Goal: Task Accomplishment & Management: Manage account settings

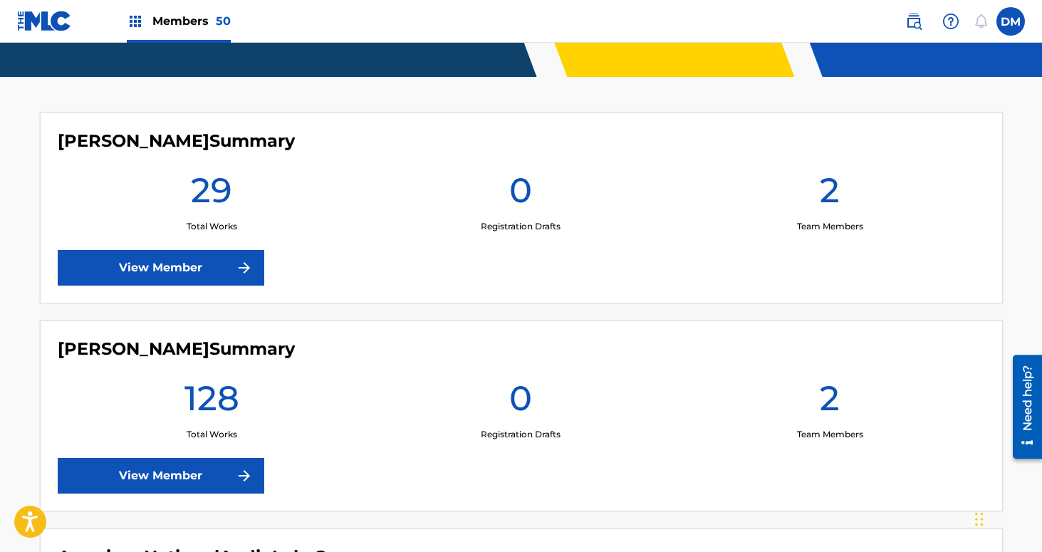
scroll to position [433, 0]
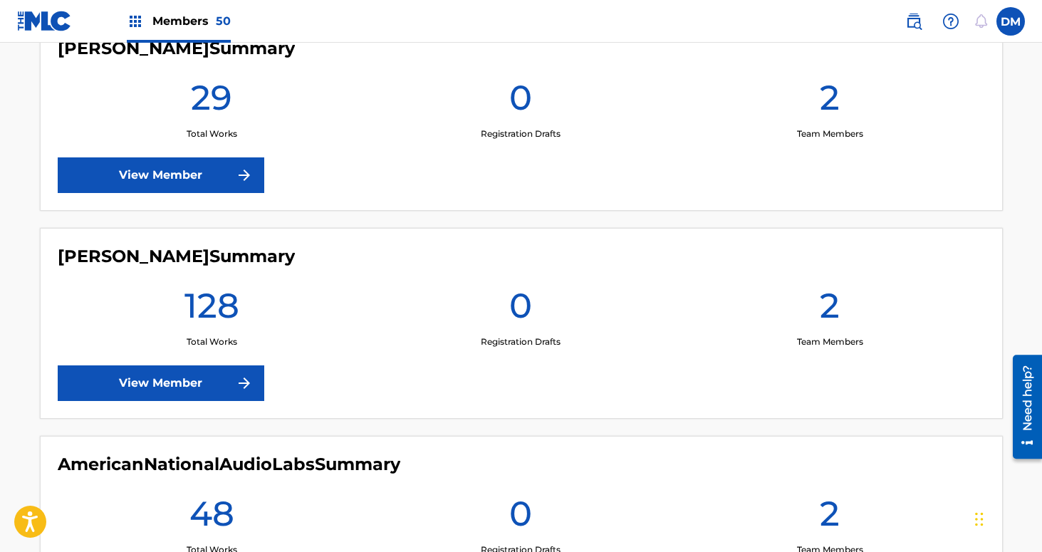
click at [1011, 30] on label at bounding box center [1011, 21] width 28 height 28
click at [1011, 21] on input "DM Daniel Mistich dan@soothsayer.media Notification Preferences Profile Log out" at bounding box center [1011, 21] width 0 height 0
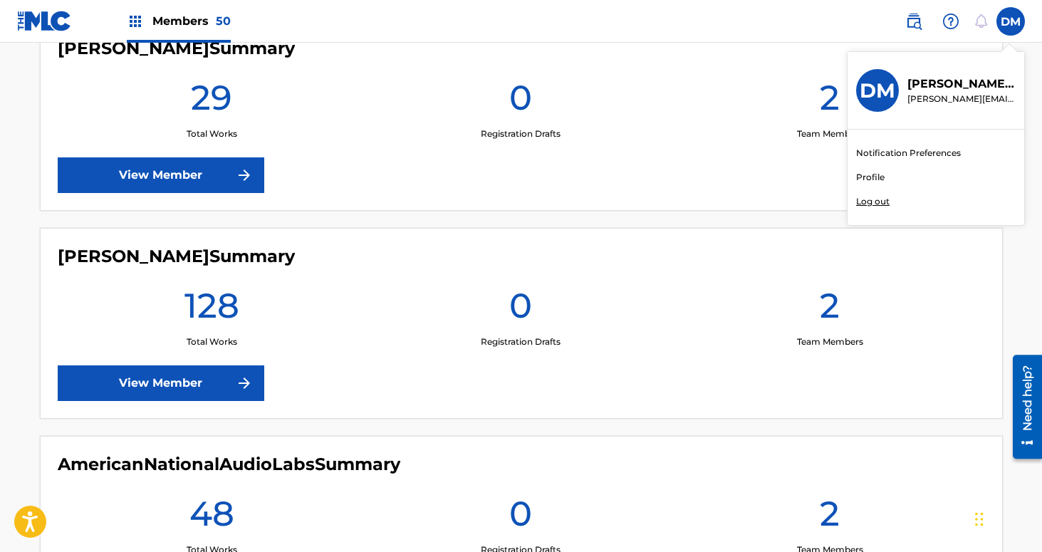
click at [866, 195] on p "Log out" at bounding box center [872, 201] width 33 height 13
click at [1011, 21] on input "DM Daniel Mistich dan@soothsayer.media Notification Preferences Profile Log out" at bounding box center [1011, 21] width 0 height 0
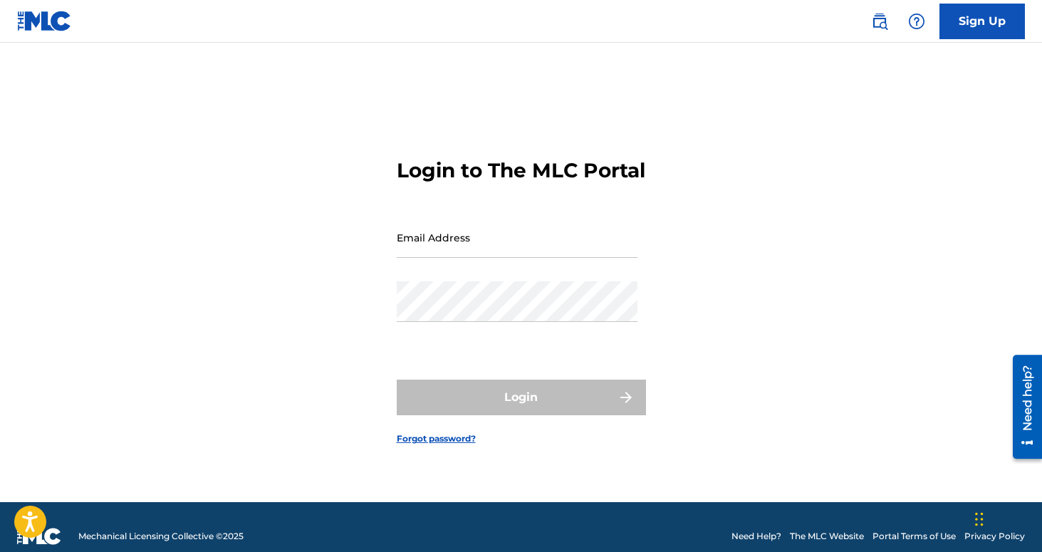
click at [470, 256] on input "Email Address" at bounding box center [517, 237] width 241 height 41
click at [489, 258] on input "[PERSON_NAME][EMAIL_ADDRESS][DOMAIN_NAME]" at bounding box center [517, 237] width 241 height 41
type input "dan@royaltyone.xyz"
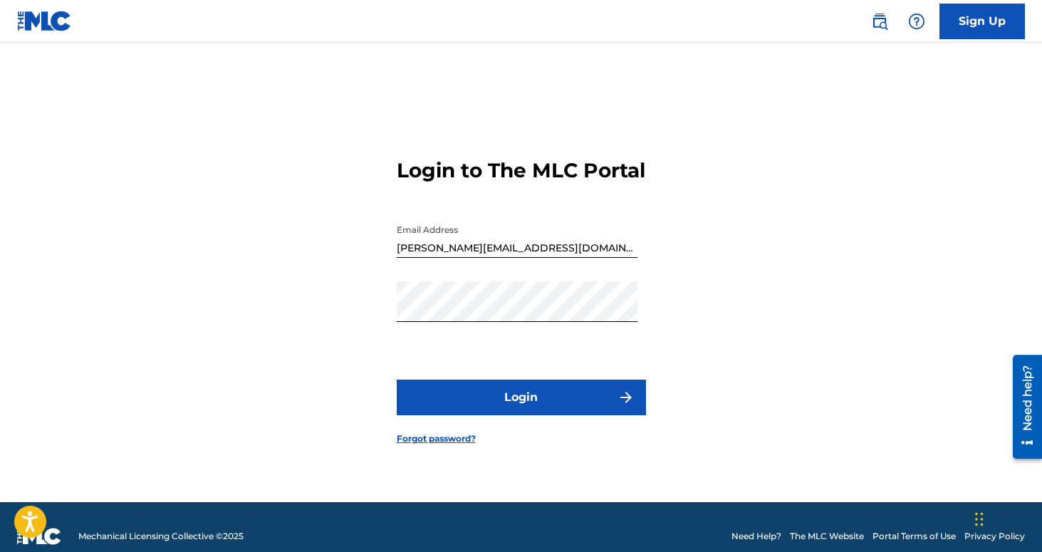
click at [539, 403] on button "Login" at bounding box center [521, 398] width 249 height 36
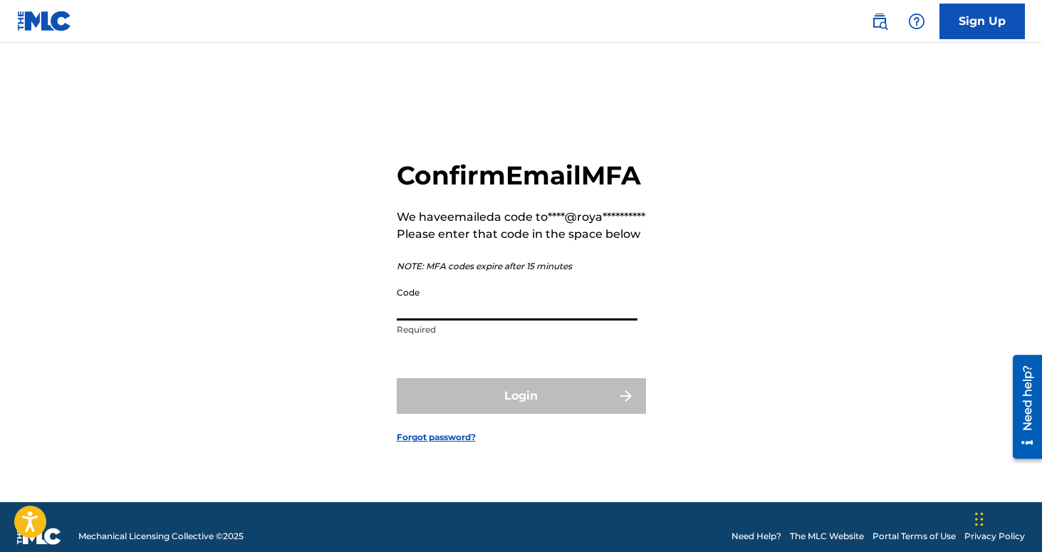
click at [483, 321] on input "Code" at bounding box center [517, 300] width 241 height 41
click at [435, 321] on input "Code" at bounding box center [517, 300] width 241 height 41
paste input "603526"
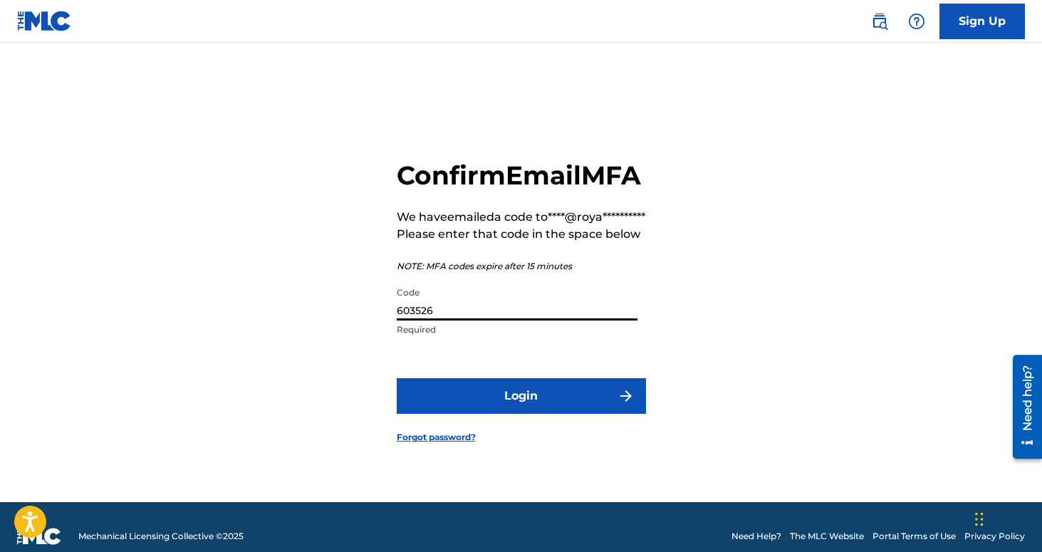
type input "603526"
click at [397, 378] on button "Login" at bounding box center [521, 396] width 249 height 36
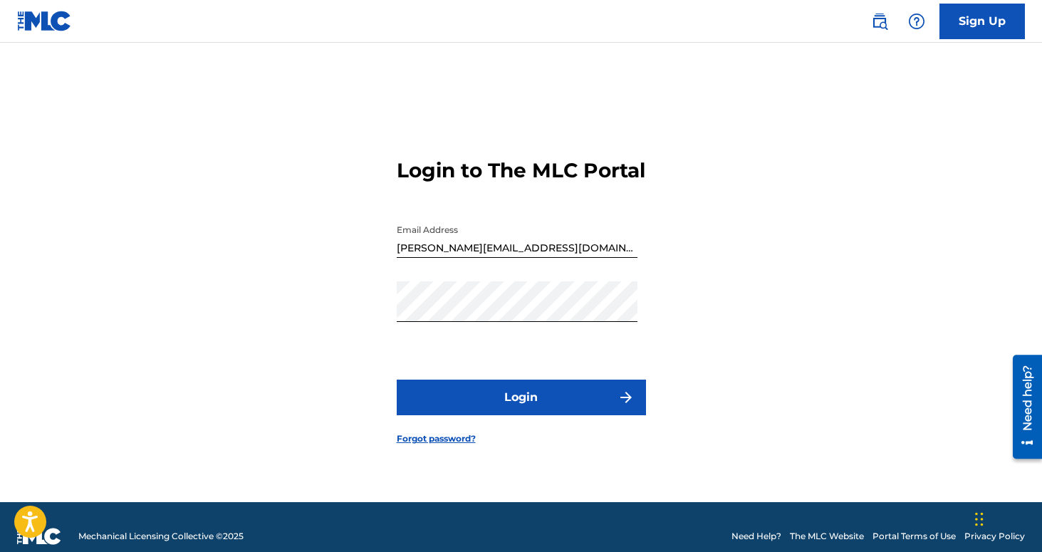
click at [509, 408] on button "Login" at bounding box center [521, 398] width 249 height 36
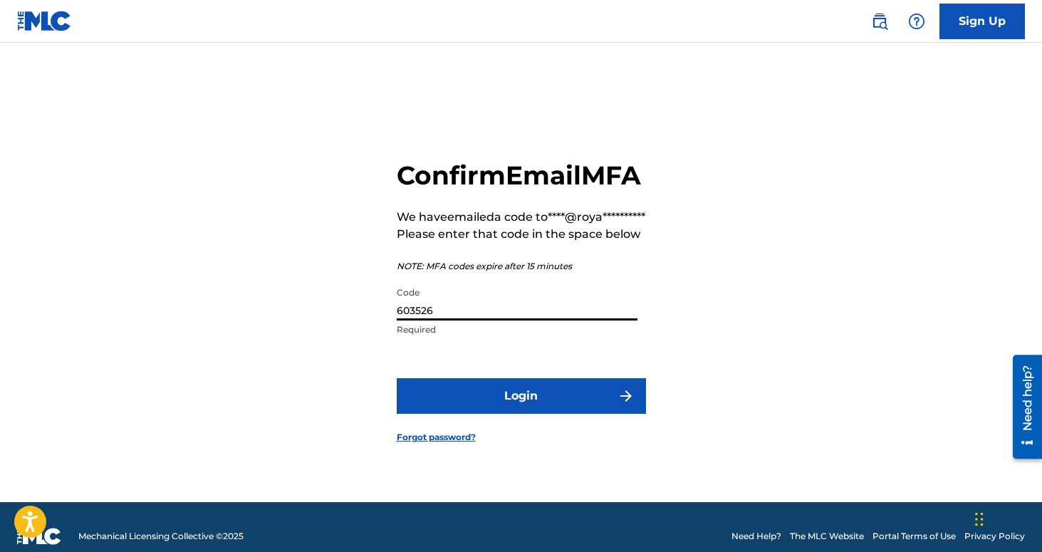
click at [424, 321] on input "603526" at bounding box center [517, 300] width 241 height 41
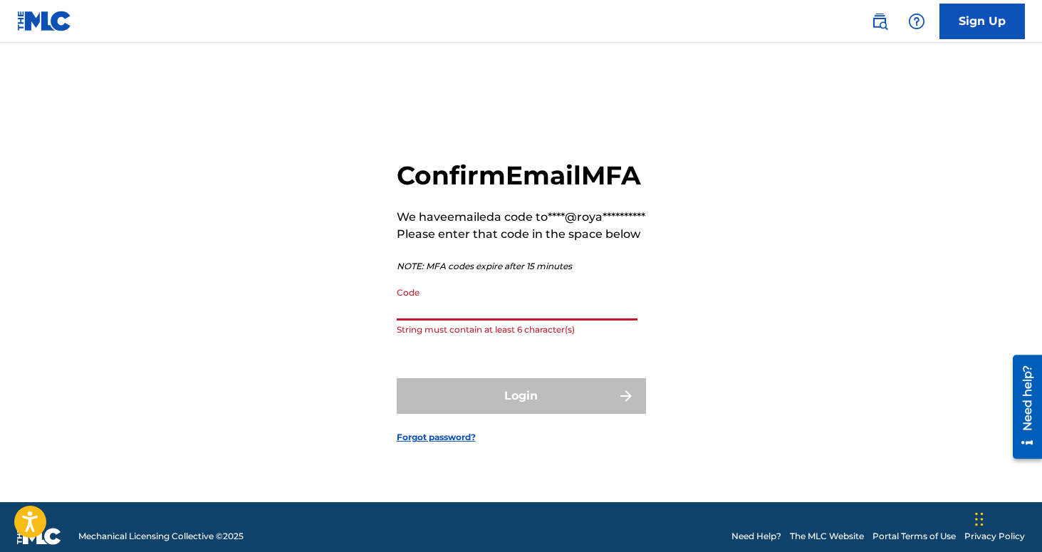
paste input "011233"
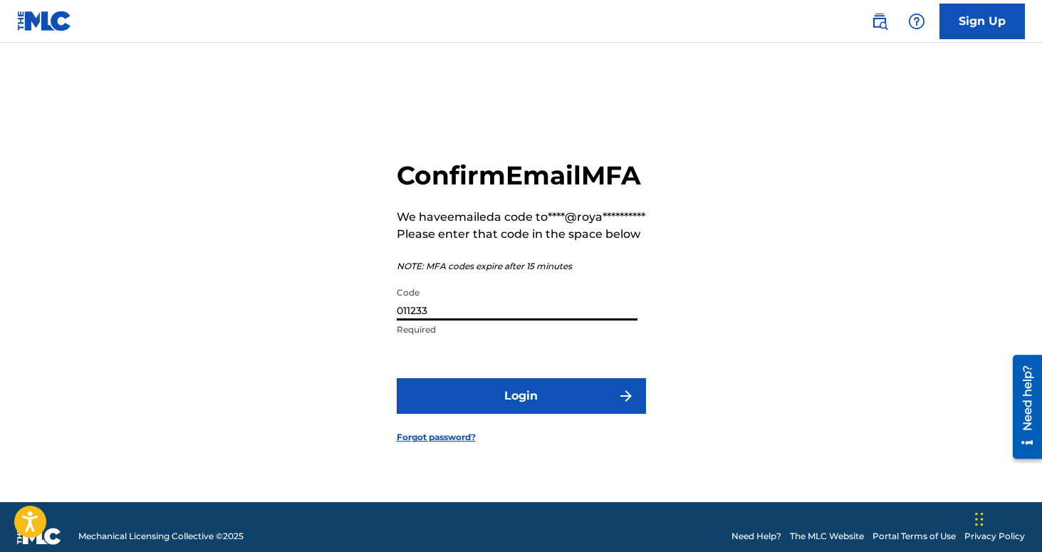
type input "011233"
click at [477, 411] on button "Login" at bounding box center [521, 396] width 249 height 36
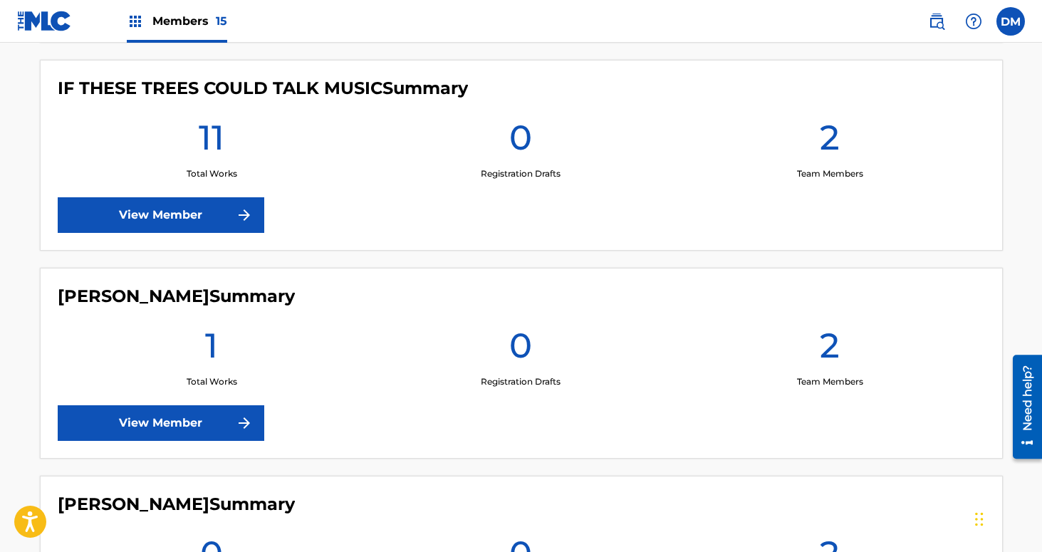
scroll to position [1233, 0]
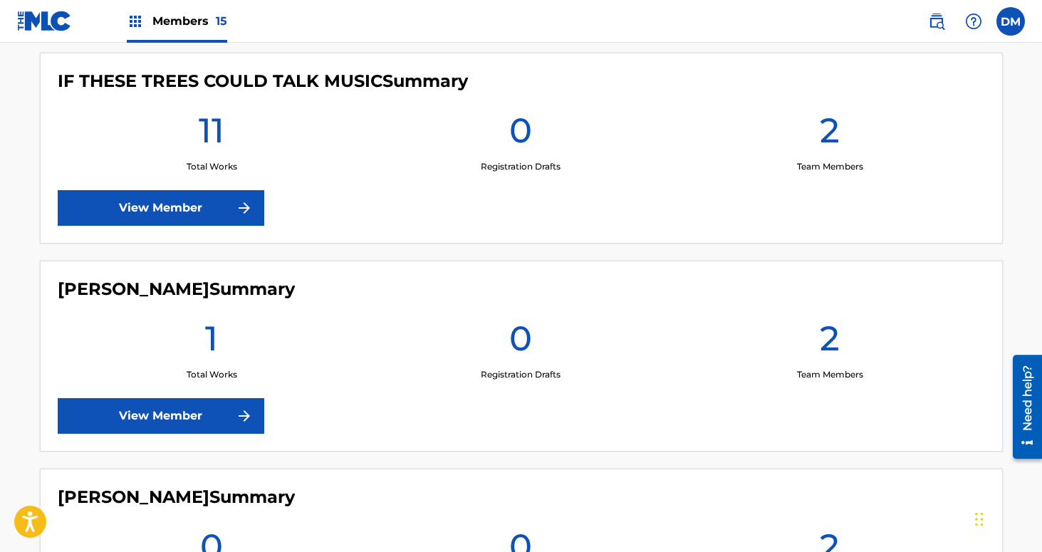
click at [243, 214] on img at bounding box center [244, 207] width 17 height 17
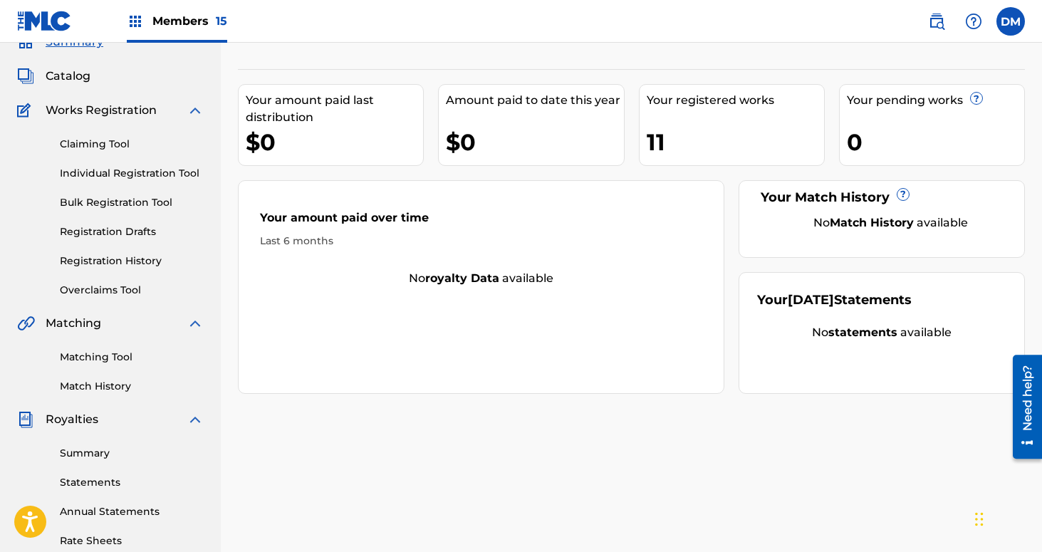
scroll to position [48, 0]
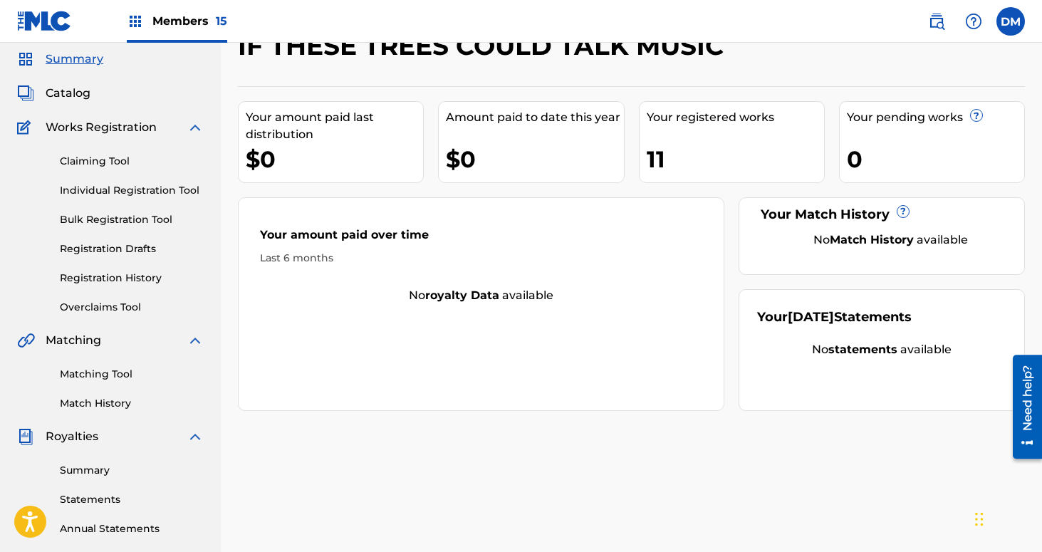
click at [109, 279] on link "Registration History" at bounding box center [132, 278] width 144 height 15
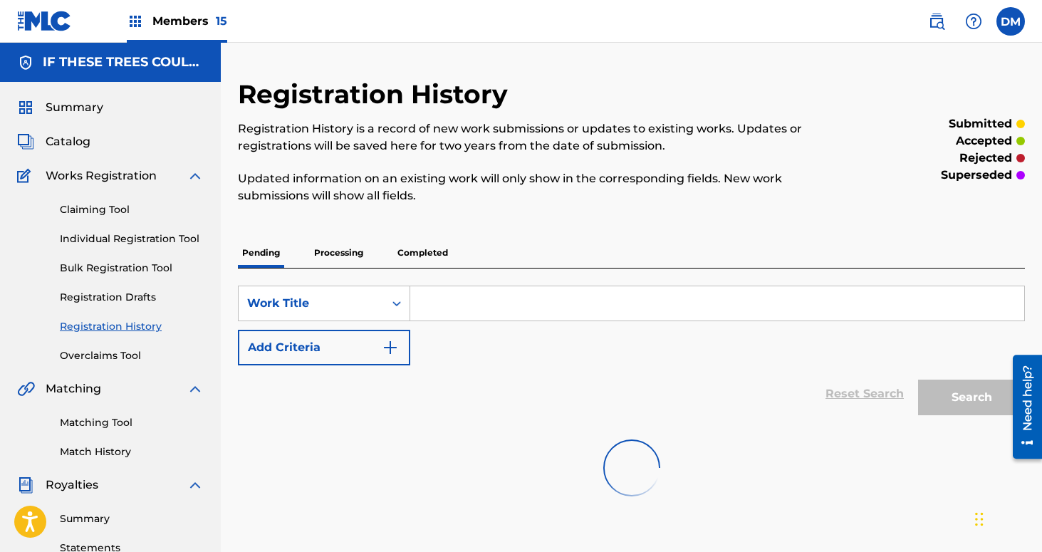
click at [344, 256] on p "Processing" at bounding box center [339, 253] width 58 height 30
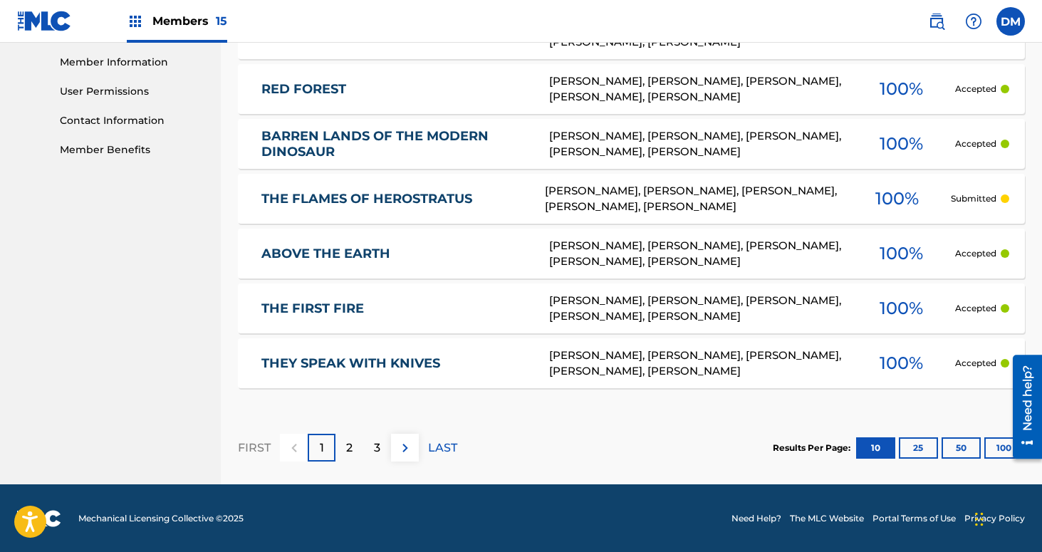
scroll to position [641, 0]
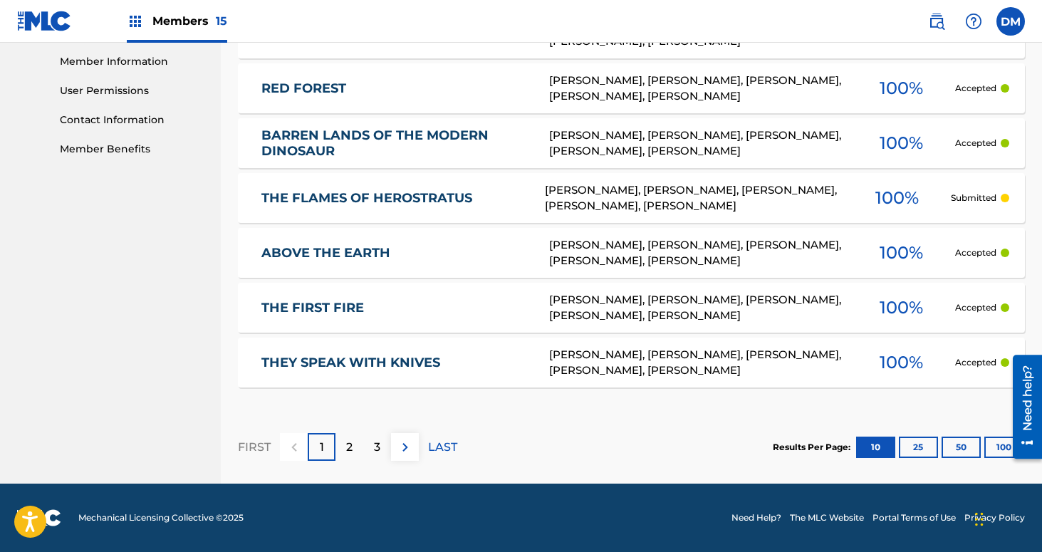
click at [986, 450] on button "100" at bounding box center [1004, 447] width 39 height 21
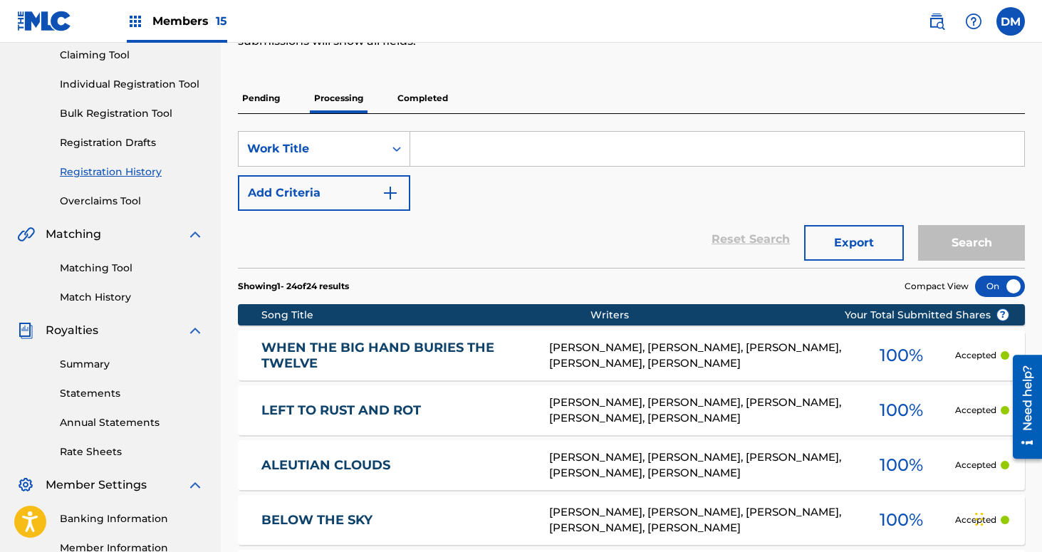
scroll to position [81, 0]
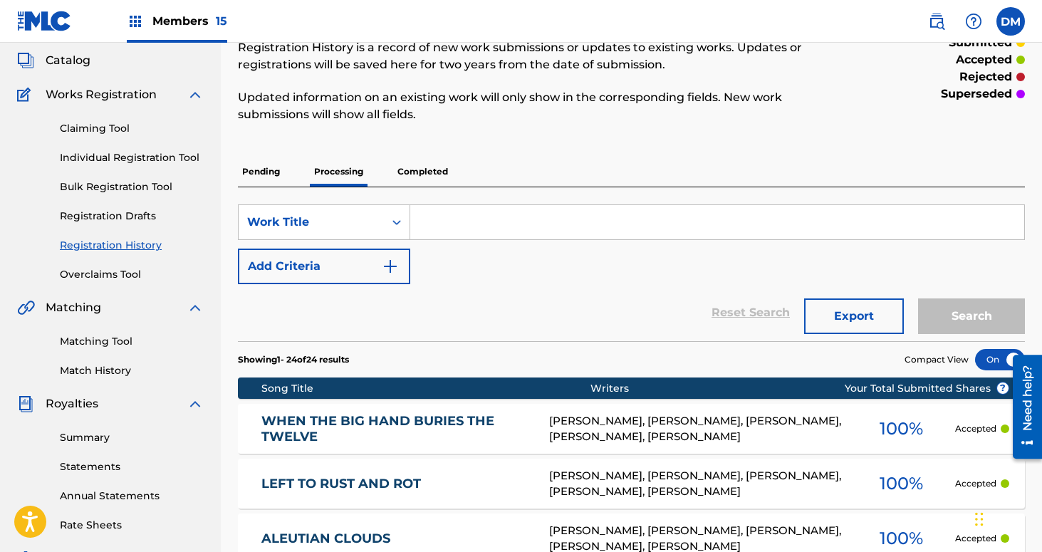
click at [421, 176] on p "Completed" at bounding box center [422, 172] width 59 height 30
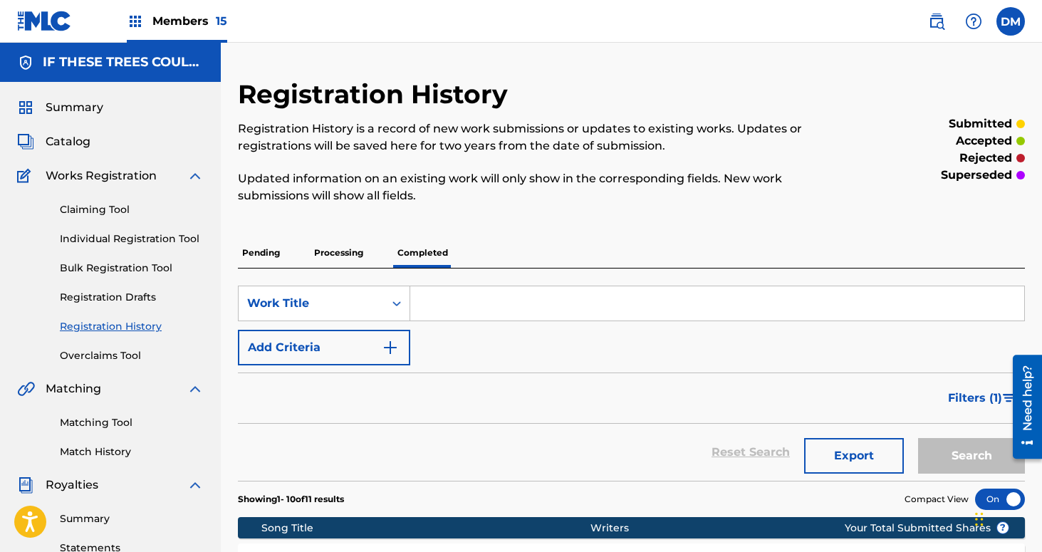
click at [182, 30] on div "Members 15" at bounding box center [177, 21] width 100 height 42
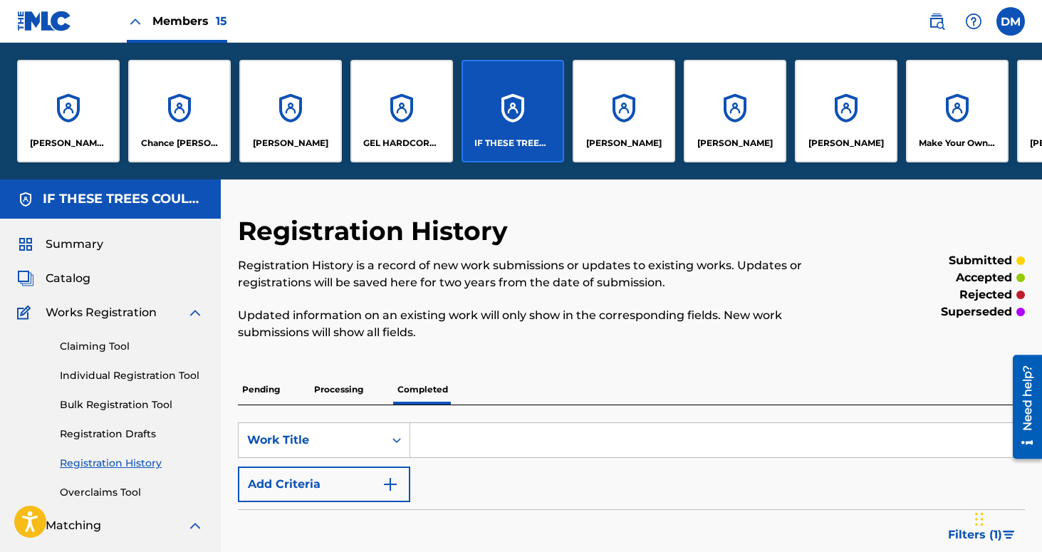
scroll to position [0, 31]
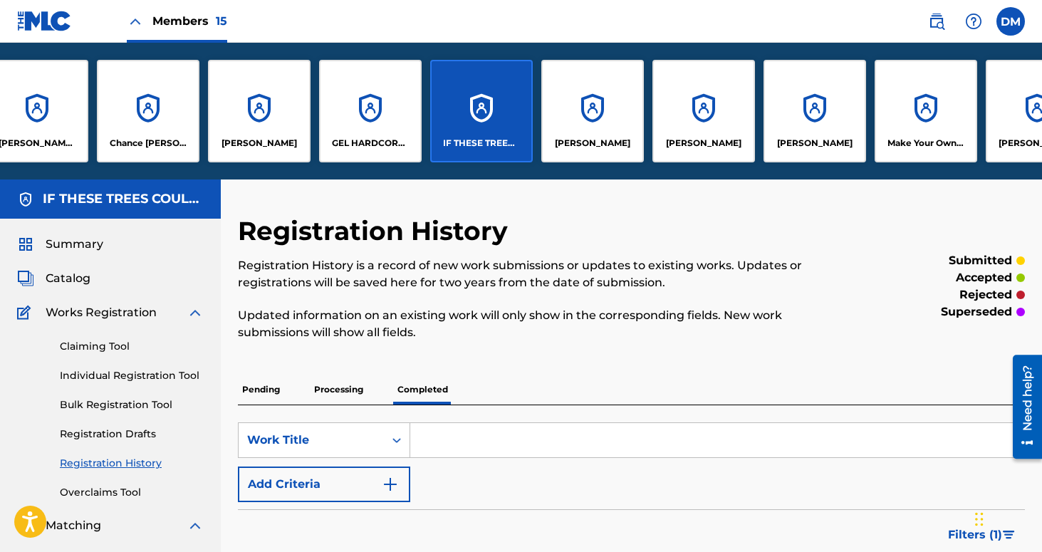
click at [369, 150] on div "GEL HARDCORE LLC" at bounding box center [370, 111] width 103 height 103
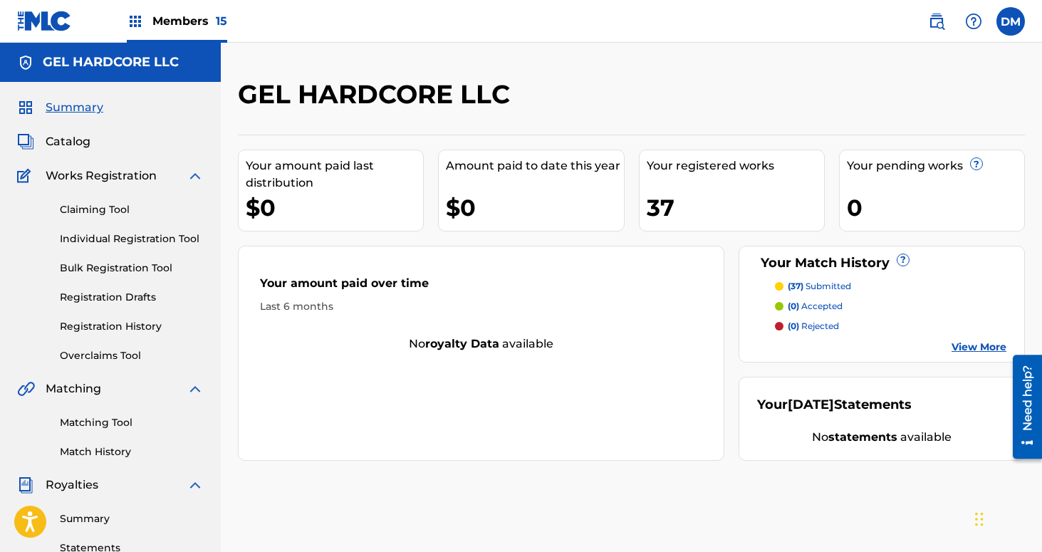
click at [112, 234] on link "Individual Registration Tool" at bounding box center [132, 239] width 144 height 15
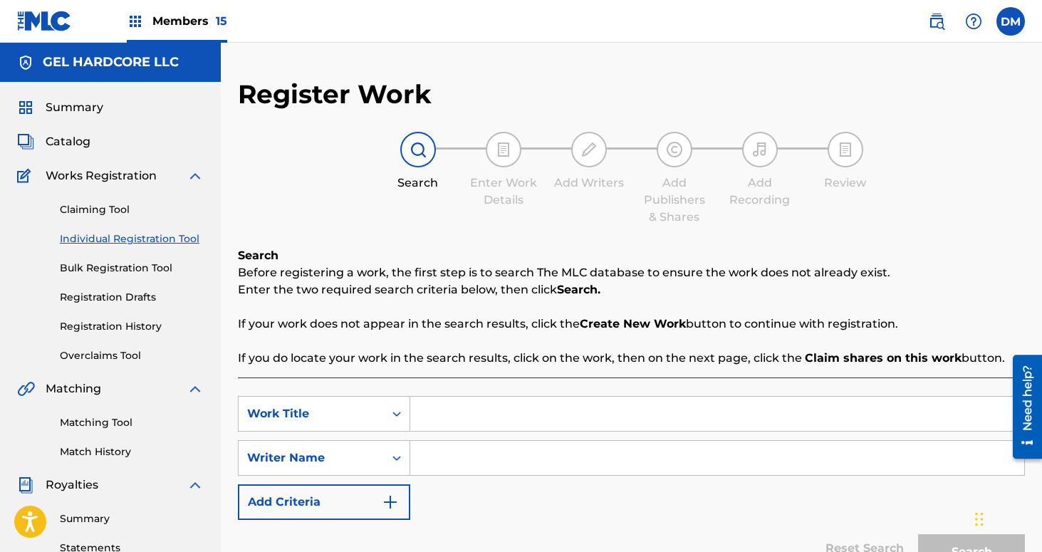
click at [105, 270] on link "Bulk Registration Tool" at bounding box center [132, 268] width 144 height 15
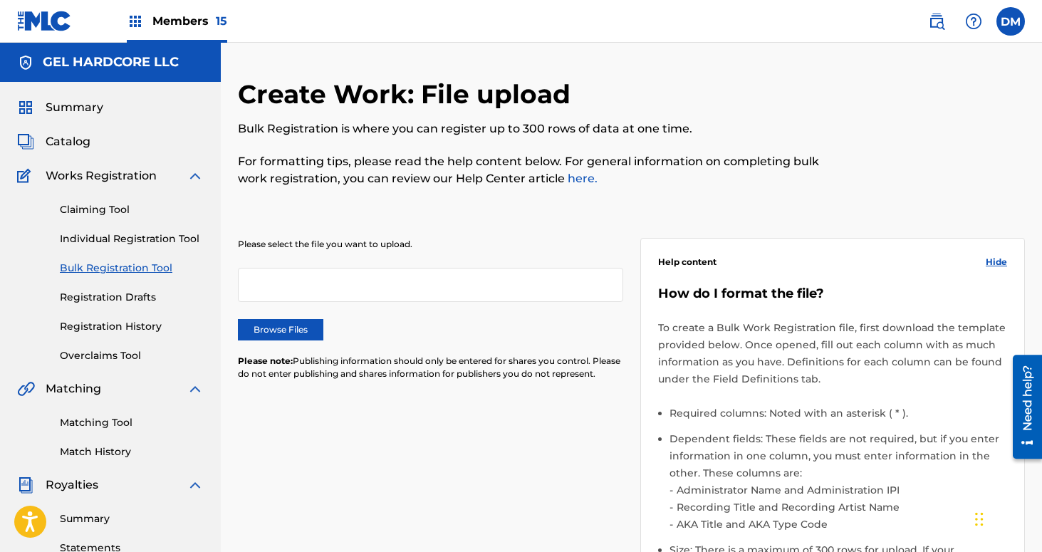
click at [103, 209] on link "Claiming Tool" at bounding box center [132, 209] width 144 height 15
